Goal: Transaction & Acquisition: Purchase product/service

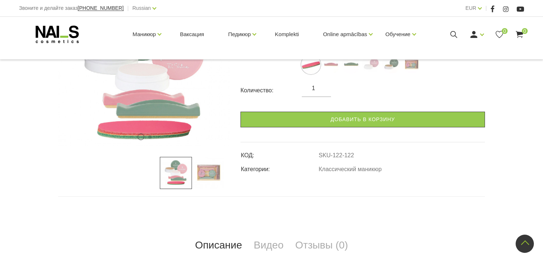
scroll to position [73, 0]
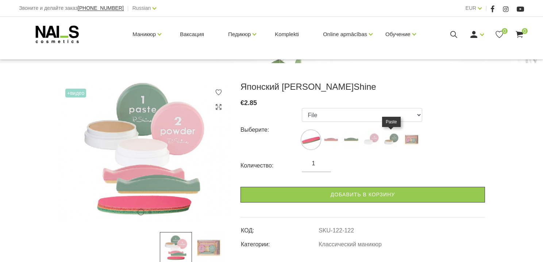
click at [398, 134] on img at bounding box center [391, 140] width 18 height 18
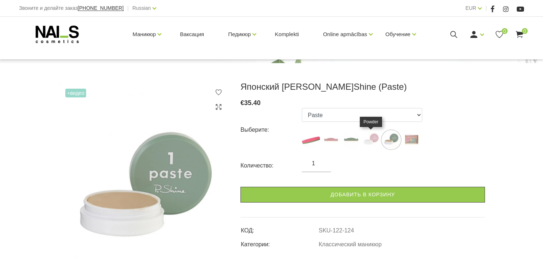
click at [364, 138] on img at bounding box center [371, 140] width 18 height 18
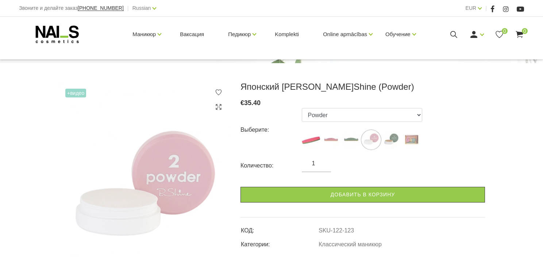
click at [340, 136] on ul "File Pink Buffer Green Buffer Powder Paste "P-Shine" Nail Care Kit" at bounding box center [362, 130] width 120 height 44
click at [312, 137] on img at bounding box center [311, 140] width 18 height 18
select select "122"
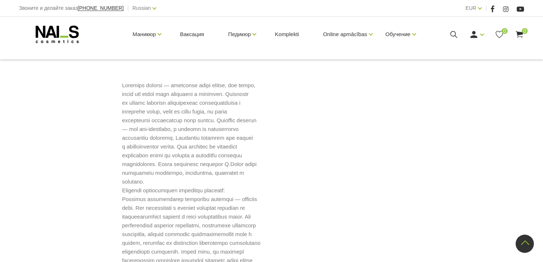
scroll to position [219, 0]
